Goal: Task Accomplishment & Management: Manage account settings

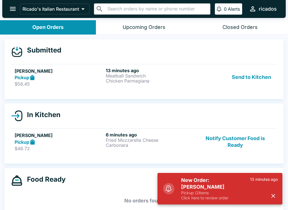
click at [254, 71] on button "Send to Kitchen" at bounding box center [251, 77] width 44 height 19
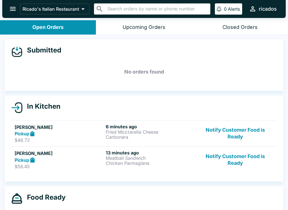
click at [241, 123] on link "[PERSON_NAME] Pickup $48.72 6 minutes ago Fried Mozzarella Cheese Carbonara Not…" at bounding box center [143, 133] width 265 height 26
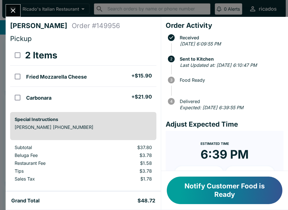
click at [245, 131] on form "Estimated Time 6:39 PM + 10 + 20 Reset Update ETA" at bounding box center [225, 177] width 118 height 93
click at [17, 15] on button "Close" at bounding box center [13, 10] width 14 height 12
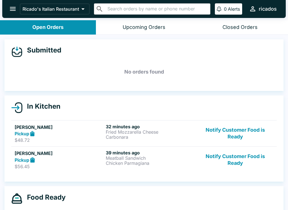
click at [240, 128] on button "Notify Customer Food is Ready" at bounding box center [235, 133] width 76 height 19
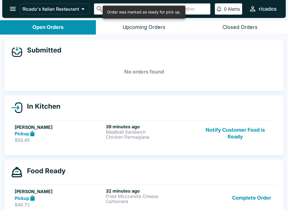
click at [255, 194] on button "Complete Order" at bounding box center [252, 197] width 44 height 19
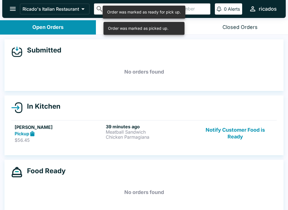
click at [247, 130] on button "Notify Customer Food is Ready" at bounding box center [235, 133] width 76 height 19
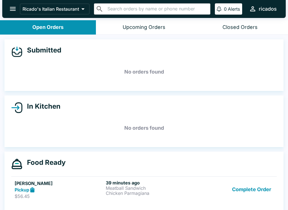
click at [250, 190] on button "Complete Order" at bounding box center [252, 189] width 44 height 19
